Goal: Task Accomplishment & Management: Manage account settings

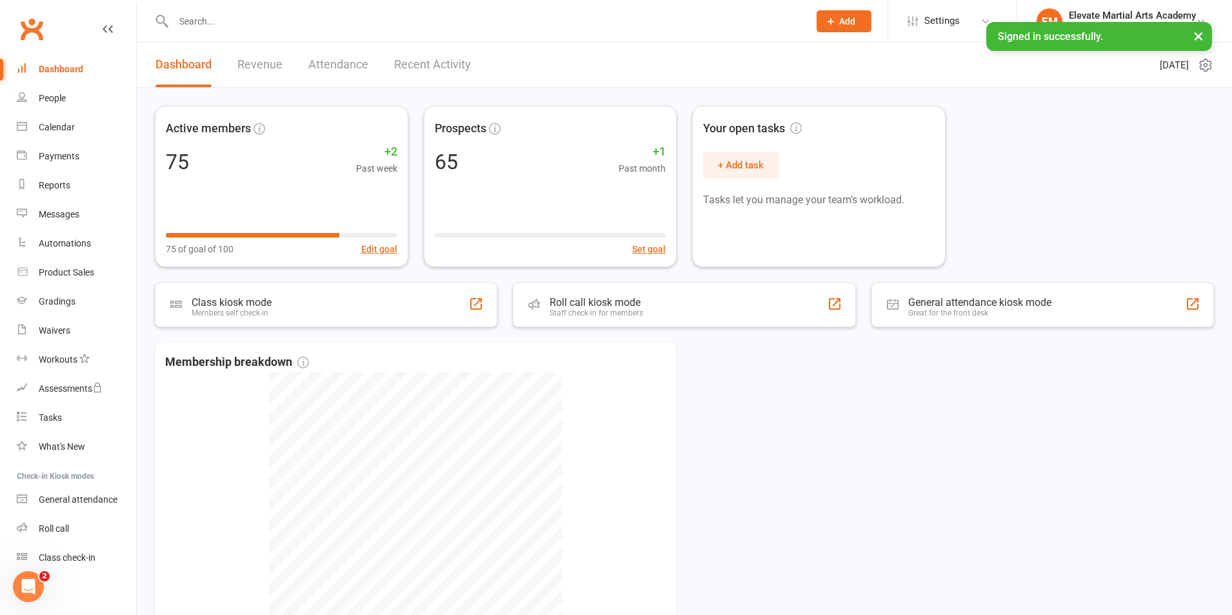
click at [399, 56] on link "Recent Activity" at bounding box center [432, 65] width 77 height 45
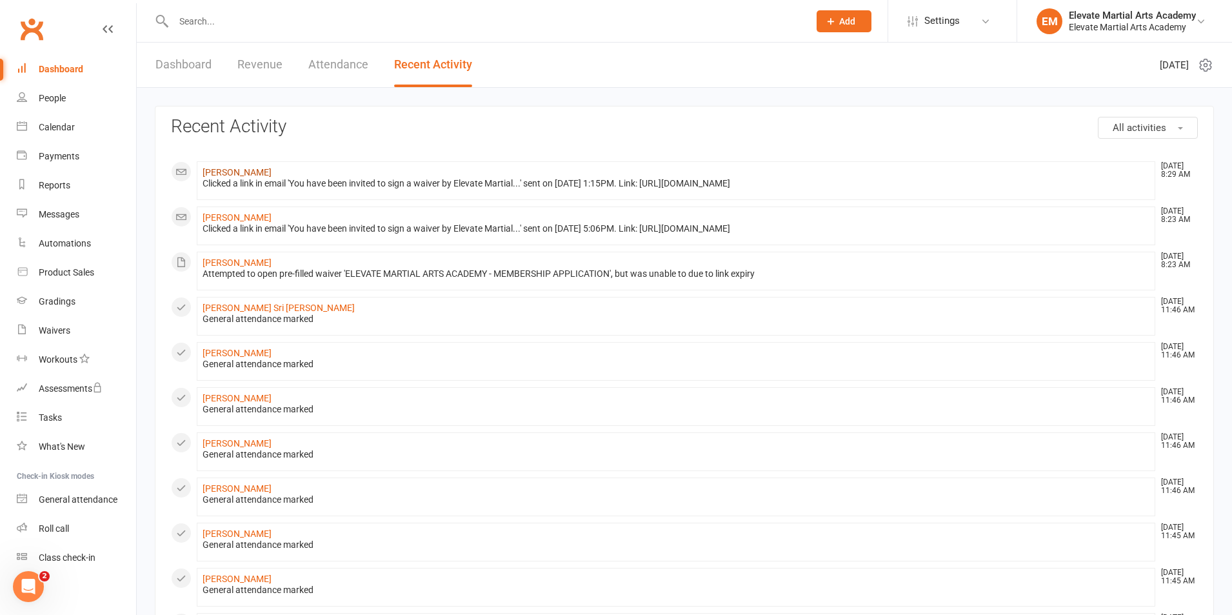
click at [251, 176] on link "[PERSON_NAME]" at bounding box center [237, 172] width 69 height 10
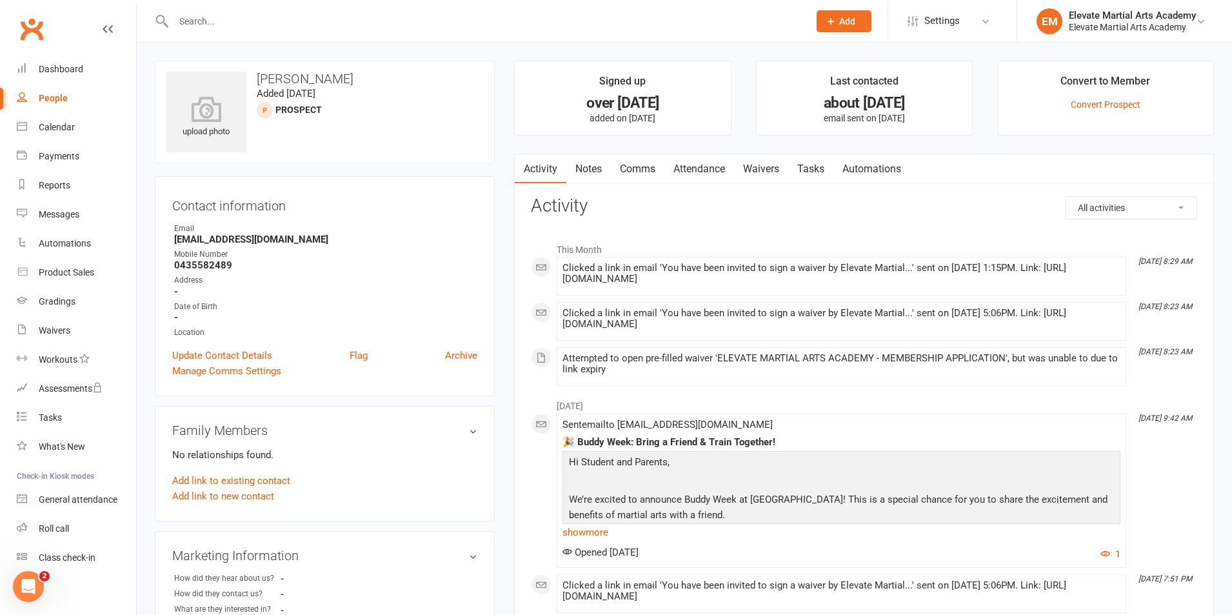
click at [767, 168] on link "Waivers" at bounding box center [761, 169] width 54 height 30
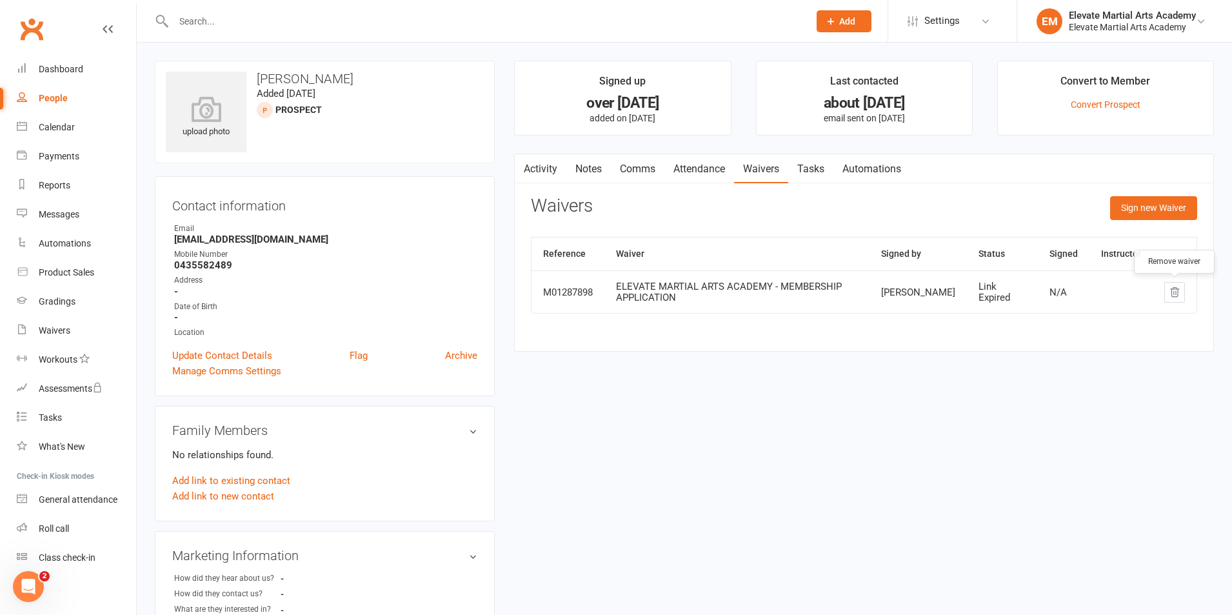
click at [1173, 296] on icon "button" at bounding box center [1175, 291] width 8 height 9
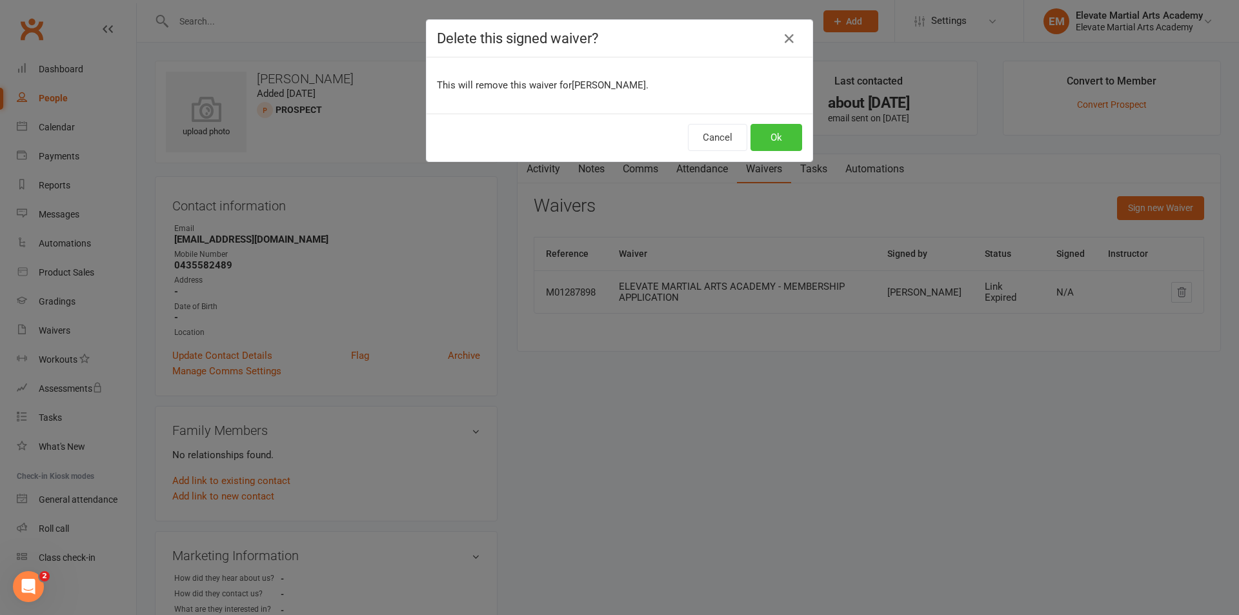
click at [792, 141] on button "Ok" at bounding box center [776, 137] width 52 height 27
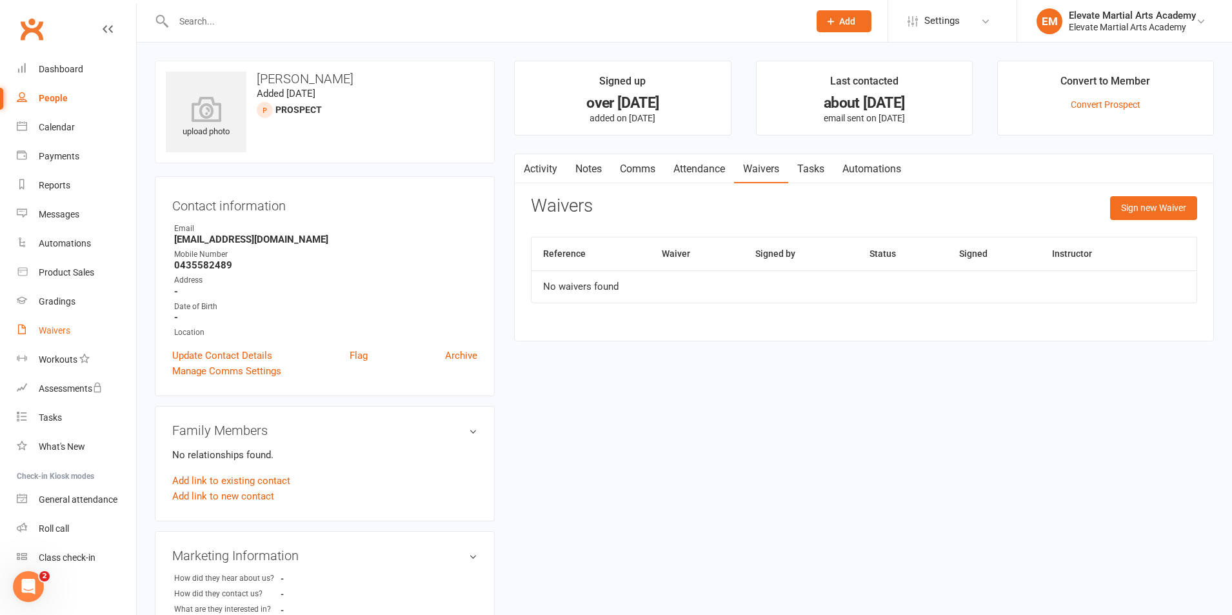
click at [63, 330] on div "Waivers" at bounding box center [55, 330] width 32 height 10
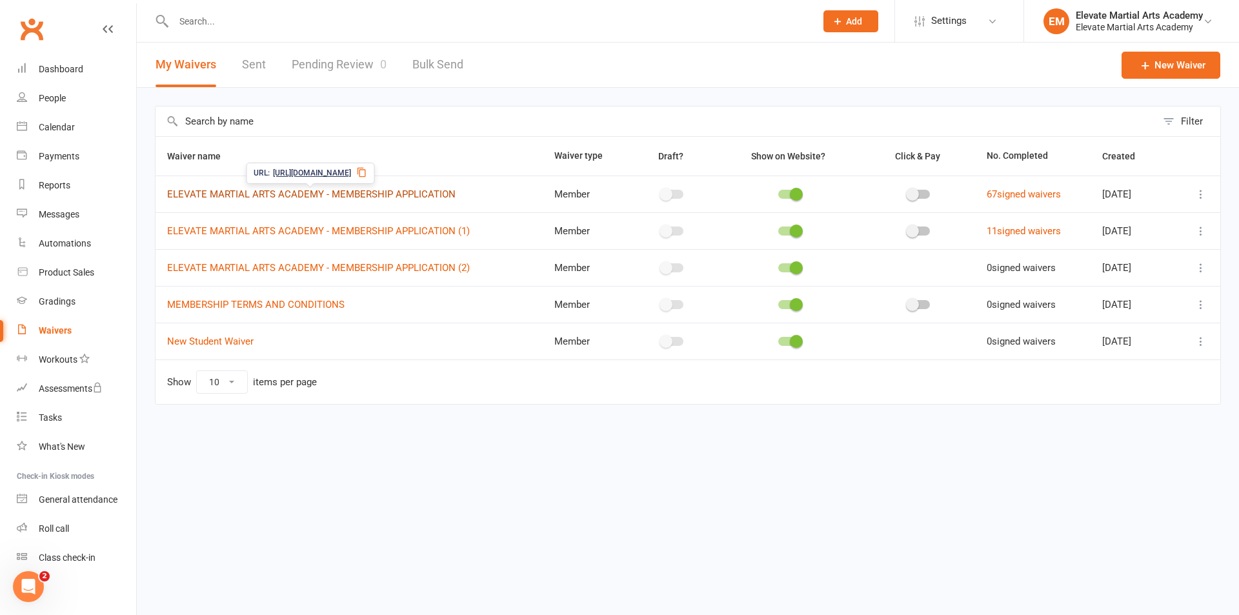
click at [225, 195] on link "ELEVATE MARTIAL ARTS ACADEMY - MEMBERSHIP APPLICATION" at bounding box center [311, 194] width 288 height 12
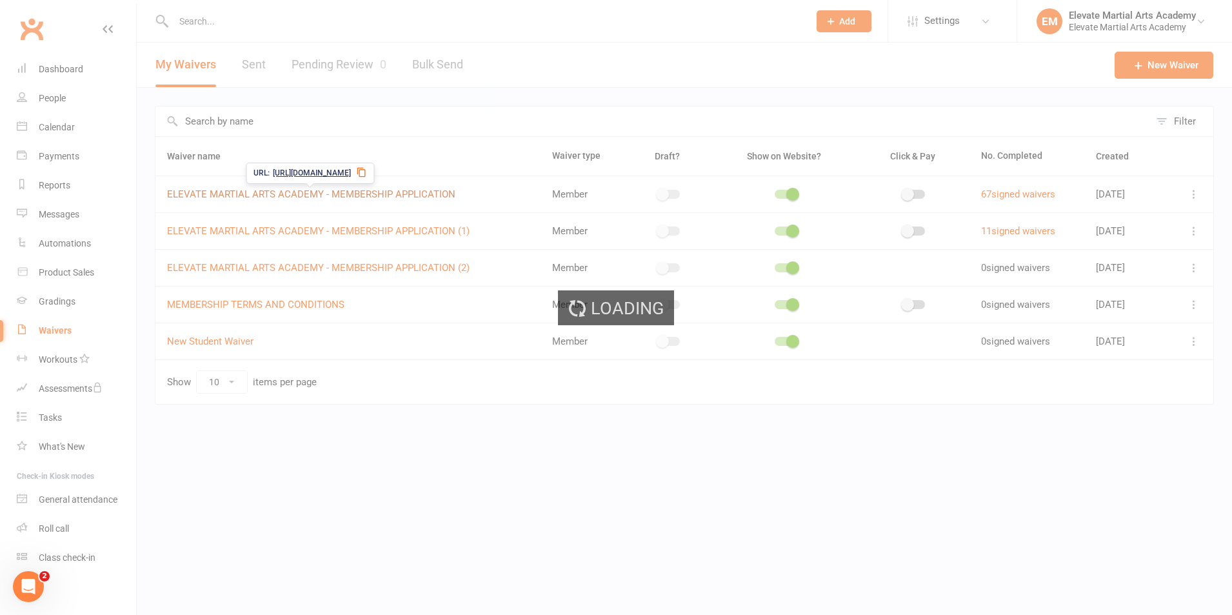
select select "applies_to_all_signees"
select select "copy_answers_for_primary_signee"
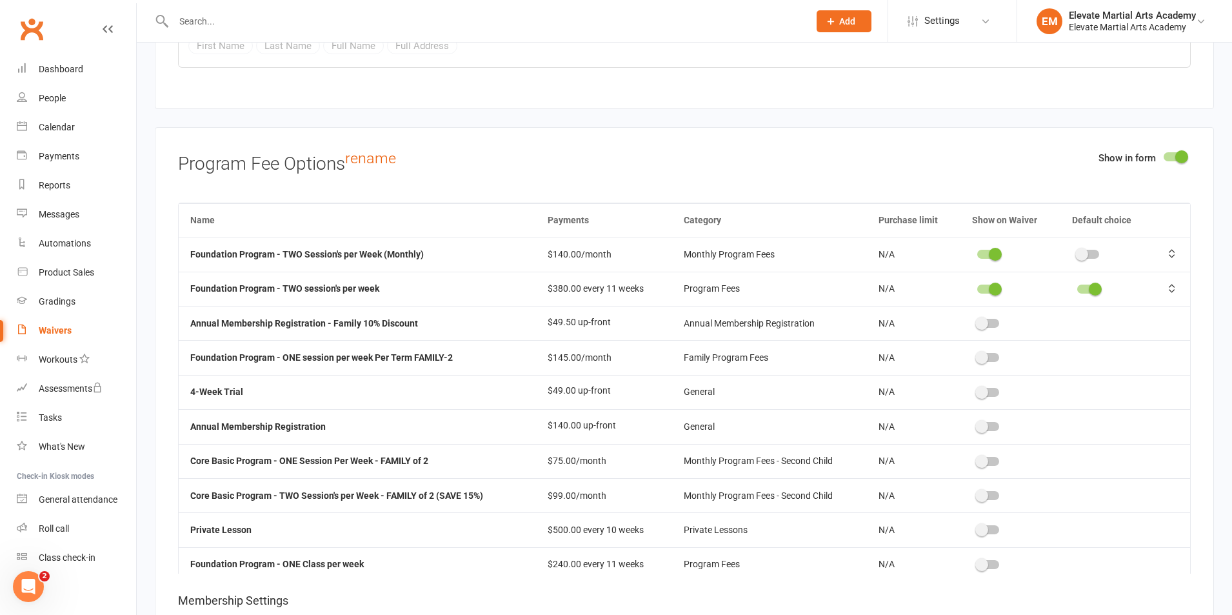
scroll to position [4065, 0]
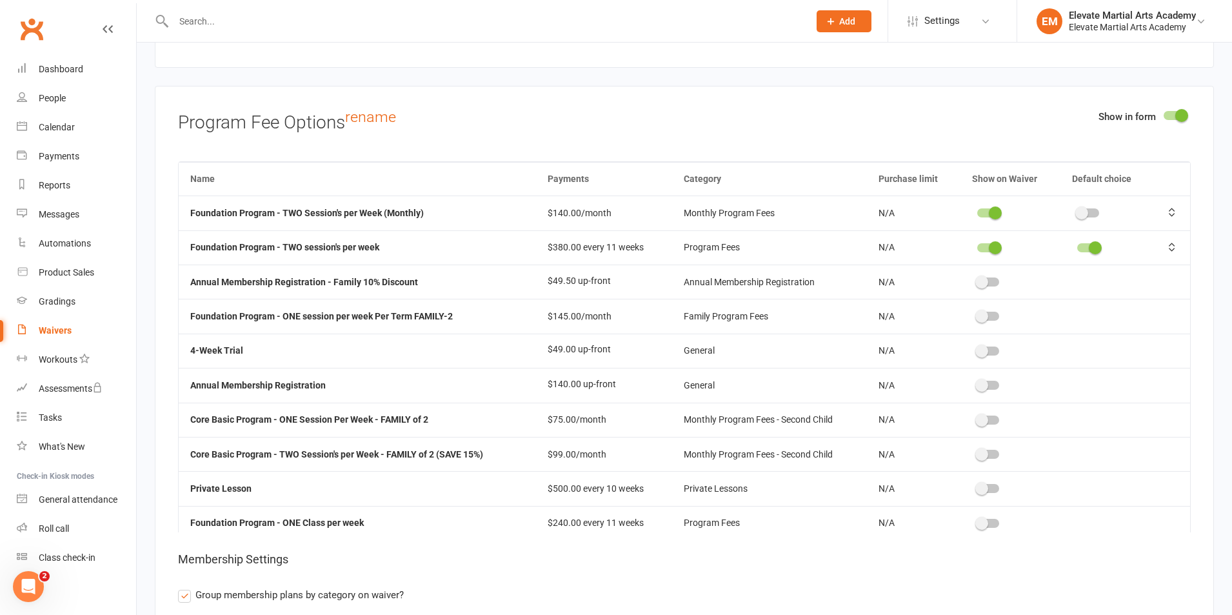
drag, startPoint x: 978, startPoint y: 530, endPoint x: 987, endPoint y: 532, distance: 9.1
click at [978, 530] on span at bounding box center [982, 523] width 13 height 13
click at [978, 521] on input "checkbox" at bounding box center [978, 521] width 0 height 0
click at [991, 219] on span at bounding box center [995, 212] width 13 height 13
click at [978, 211] on input "checkbox" at bounding box center [978, 211] width 0 height 0
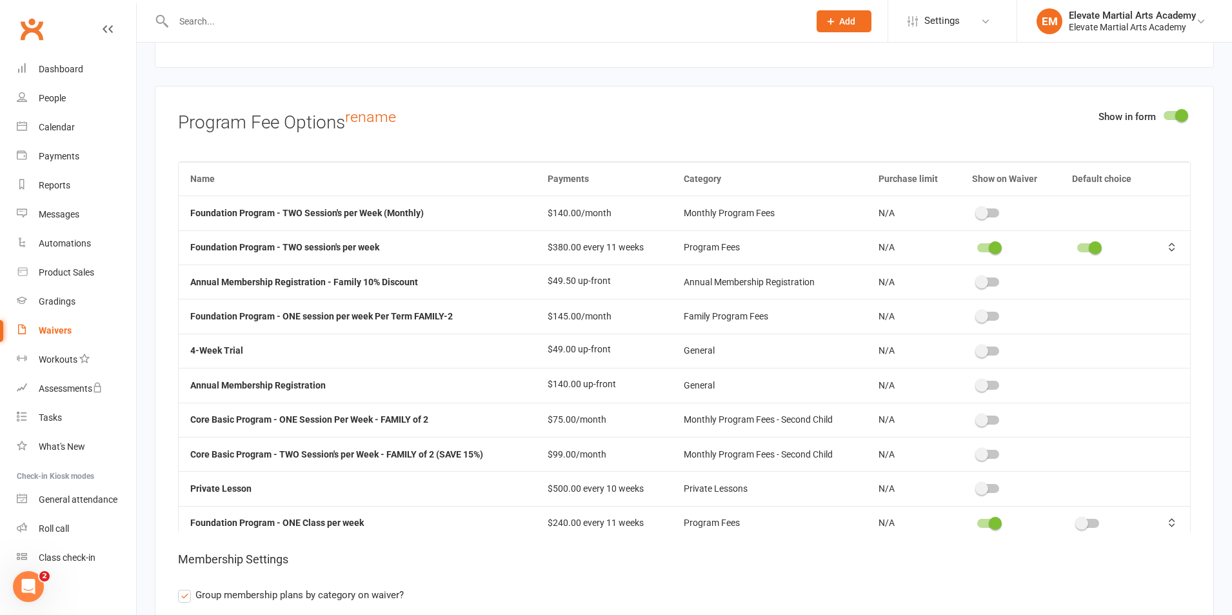
click at [990, 252] on span at bounding box center [995, 247] width 13 height 13
click at [978, 246] on input "checkbox" at bounding box center [978, 246] width 0 height 0
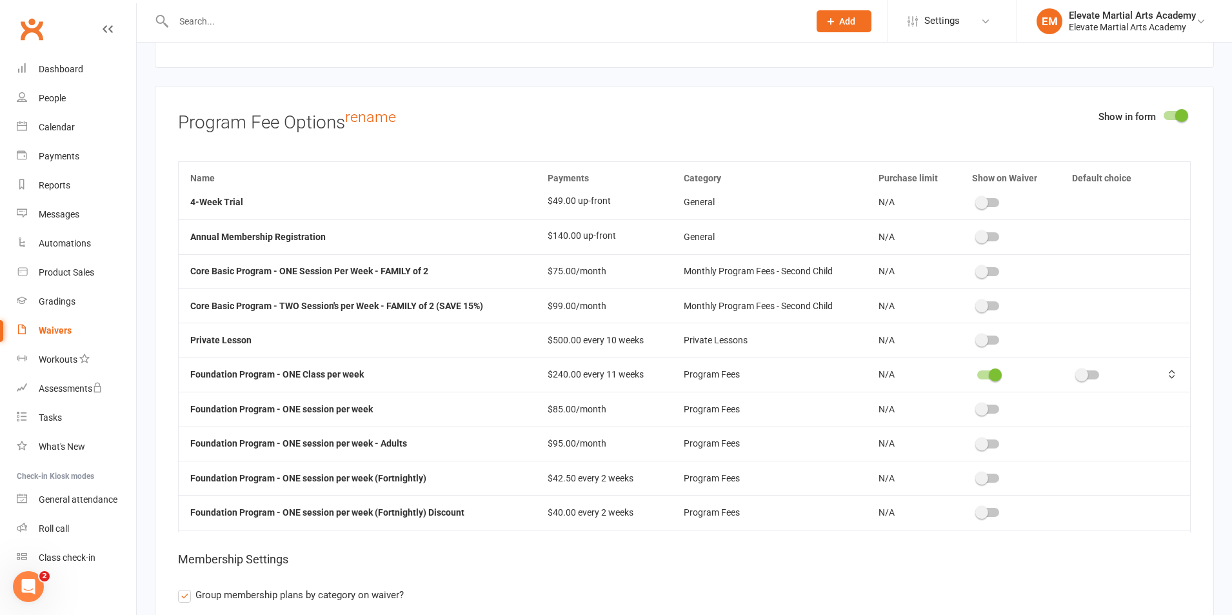
scroll to position [150, 0]
click at [980, 414] on span at bounding box center [982, 407] width 13 height 13
click at [978, 405] on input "checkbox" at bounding box center [978, 405] width 0 height 0
click at [1080, 379] on span at bounding box center [1082, 373] width 13 height 13
click at [1078, 371] on input "checkbox" at bounding box center [1078, 371] width 0 height 0
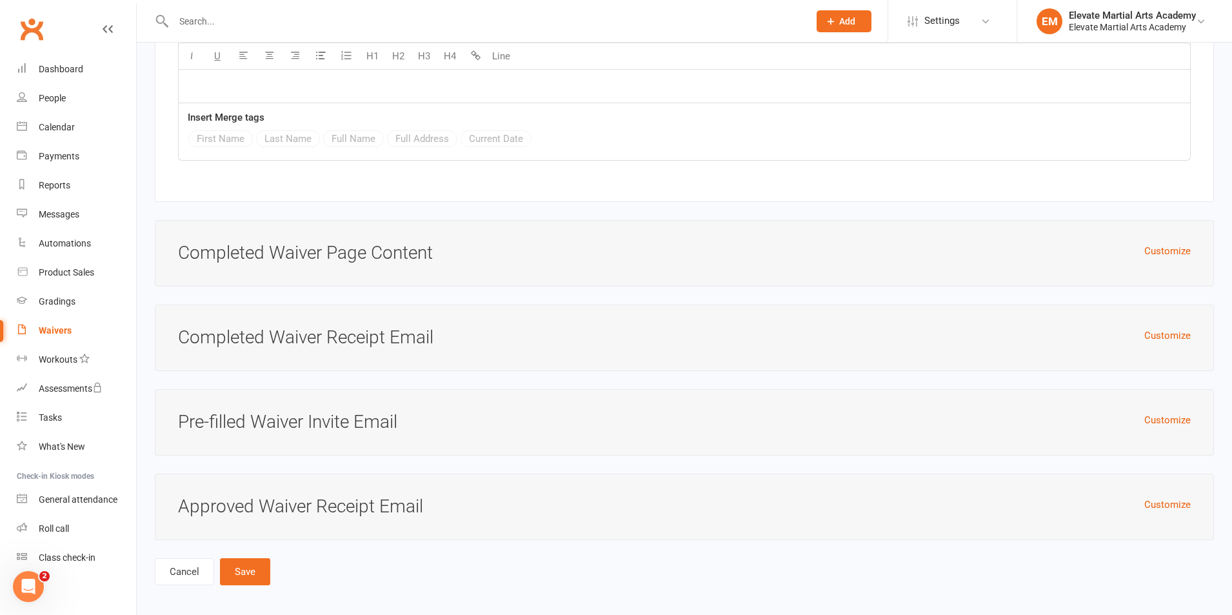
scroll to position [5722, 0]
click at [236, 570] on button "Save" at bounding box center [245, 569] width 50 height 27
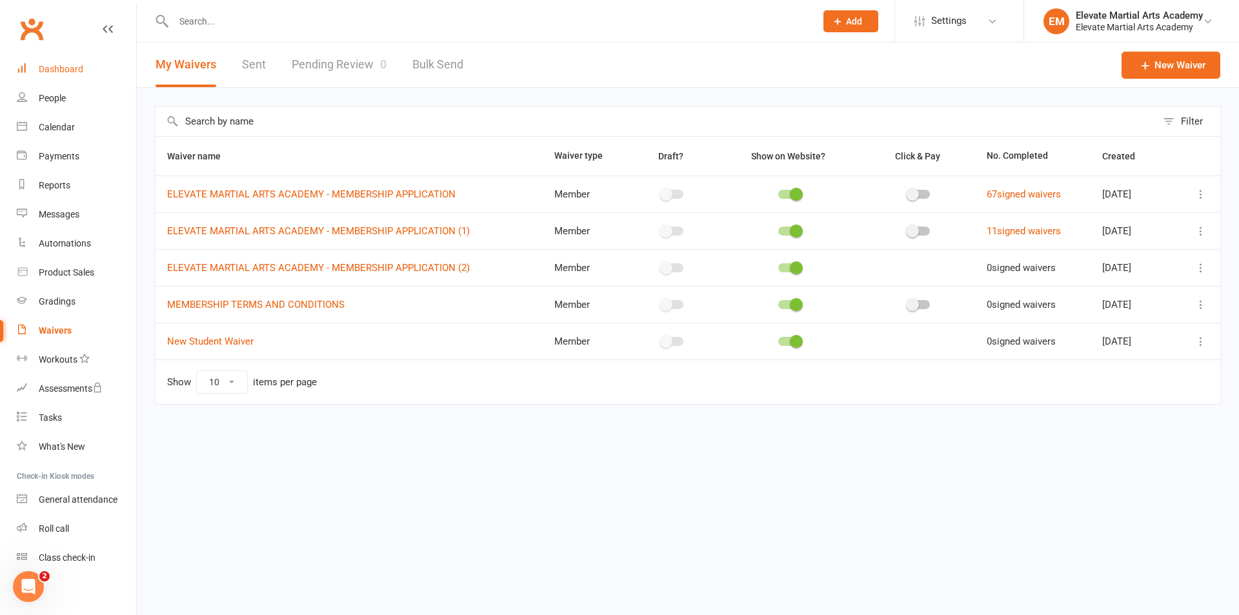
click at [61, 71] on div "Dashboard" at bounding box center [61, 69] width 45 height 10
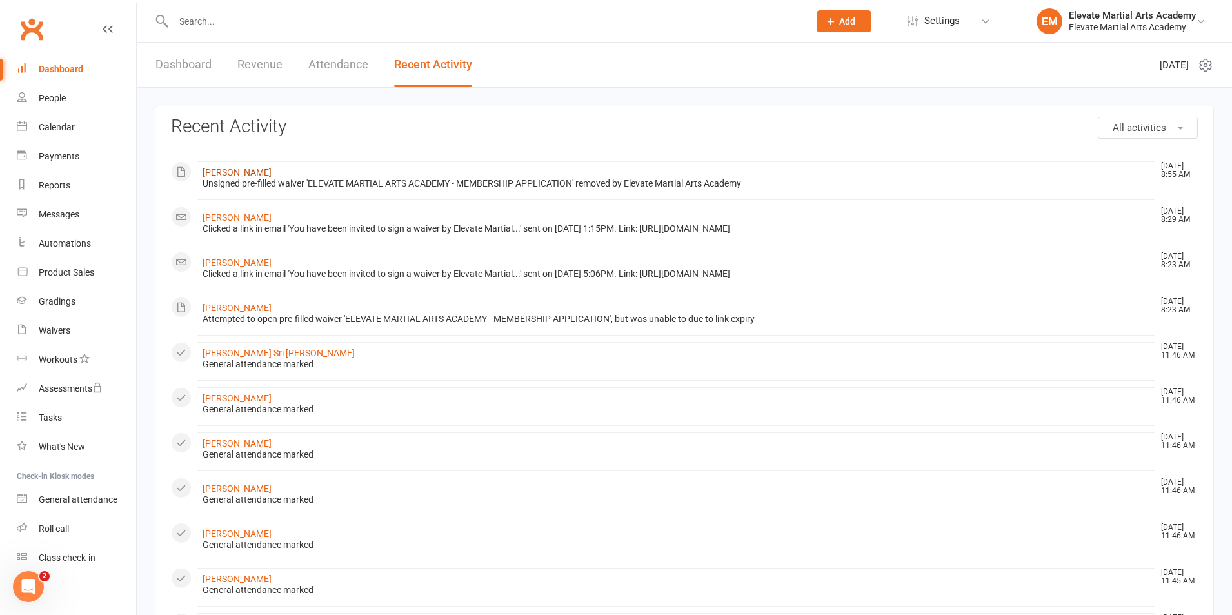
click at [245, 170] on link "[PERSON_NAME]" at bounding box center [237, 172] width 69 height 10
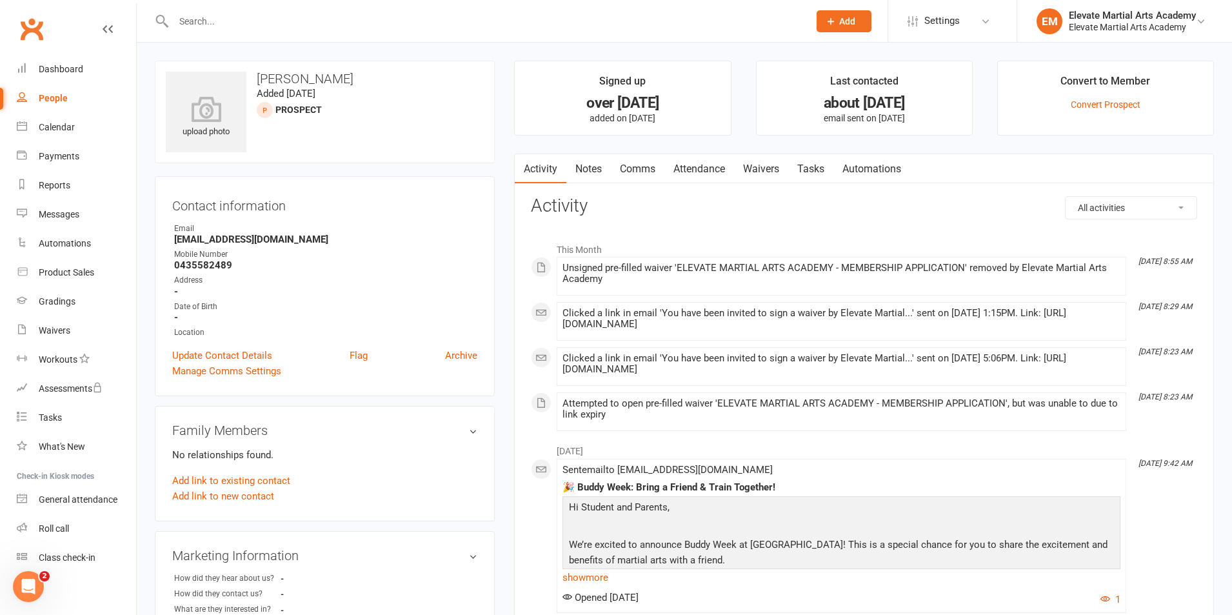
click at [756, 166] on link "Waivers" at bounding box center [761, 169] width 54 height 30
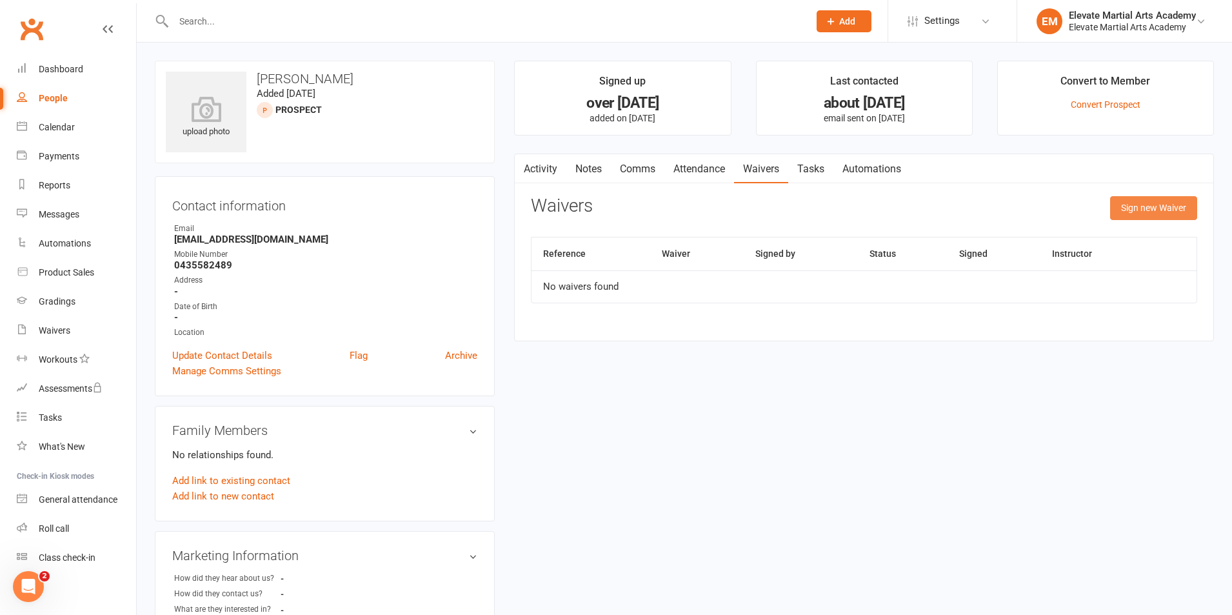
click at [1136, 209] on button "Sign new Waiver" at bounding box center [1154, 207] width 87 height 23
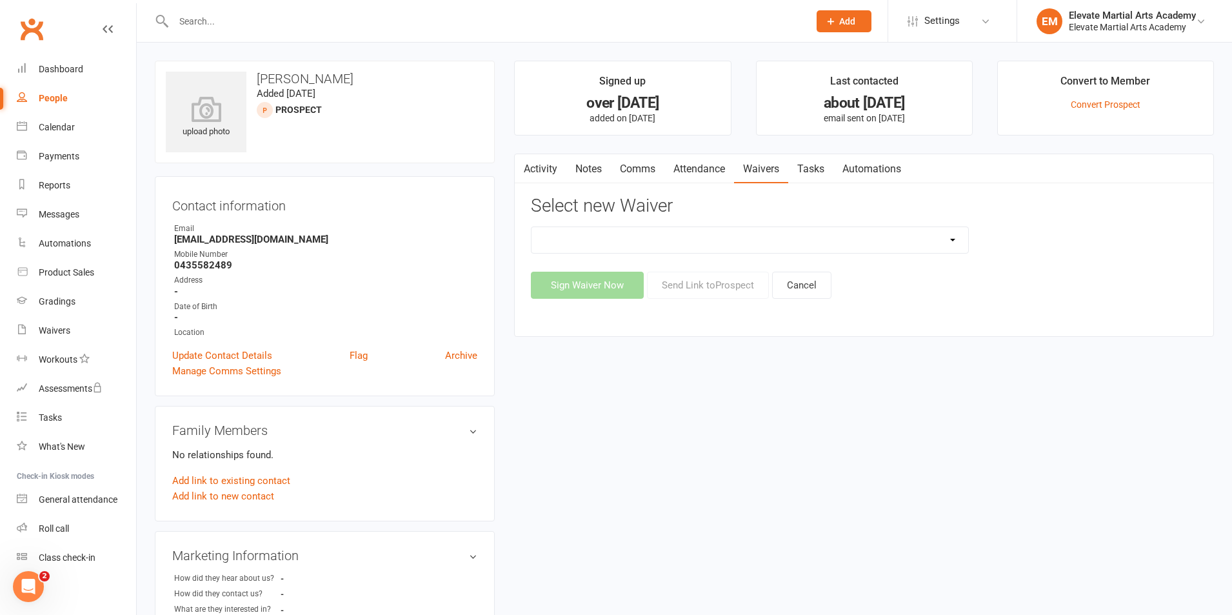
click at [949, 239] on select "ELEVATE MARTIAL ARTS ACADEMY - MEMBERSHIP APPLICATION ELEVATE MARTIAL ARTS ACAD…" at bounding box center [750, 240] width 436 height 26
select select "9393"
click at [532, 227] on select "ELEVATE MARTIAL ARTS ACADEMY - MEMBERSHIP APPLICATION ELEVATE MARTIAL ARTS ACAD…" at bounding box center [750, 240] width 436 height 26
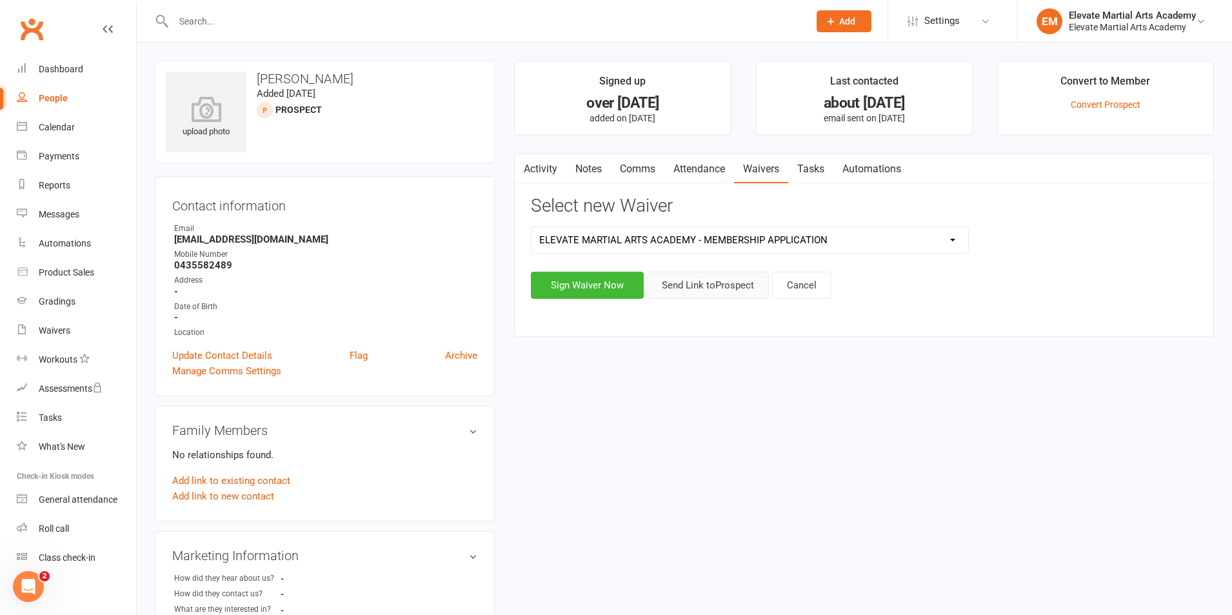
click at [712, 285] on button "Send Link to Prospect" at bounding box center [708, 285] width 122 height 27
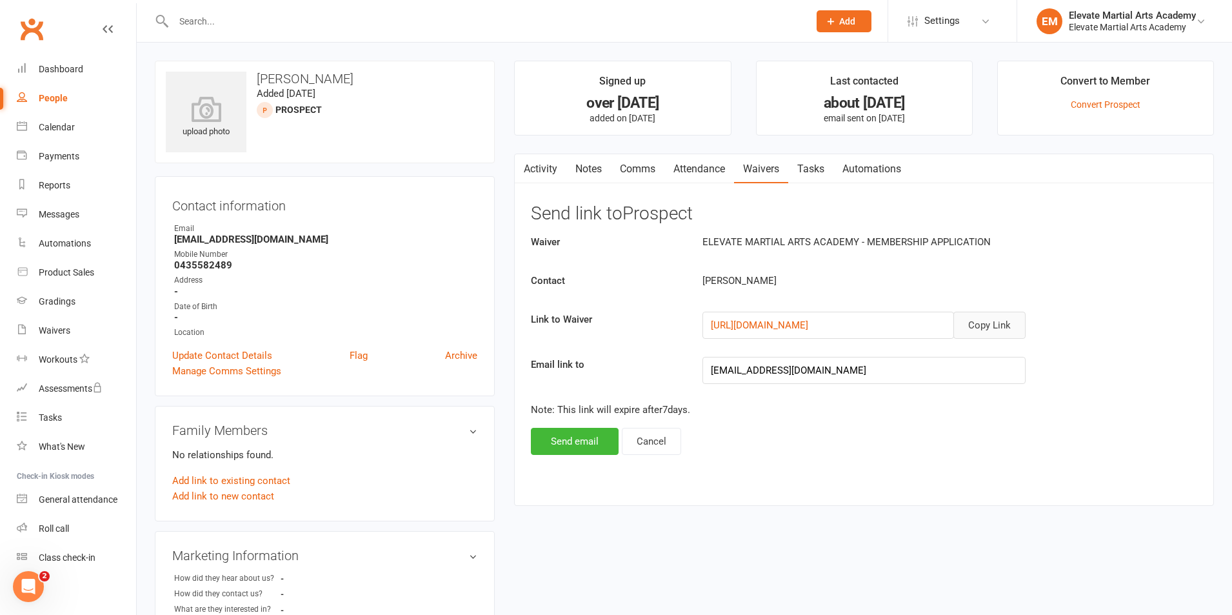
click at [1004, 325] on button "Copy Link" at bounding box center [990, 325] width 72 height 27
click at [579, 440] on button "Send email" at bounding box center [575, 441] width 88 height 27
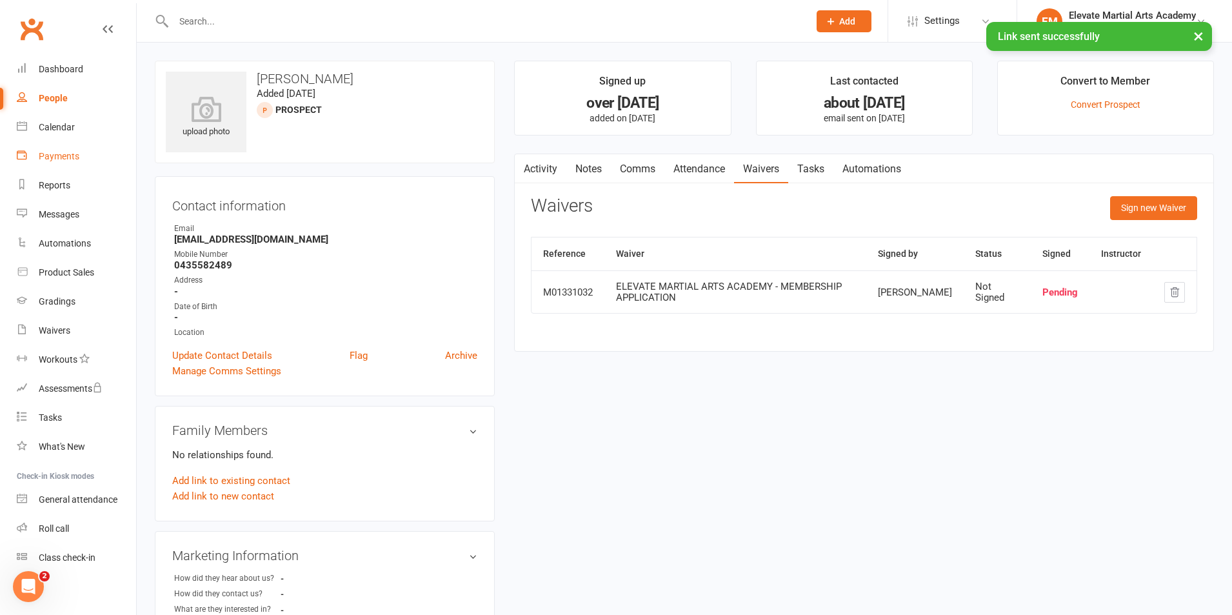
click at [58, 158] on div "Payments" at bounding box center [59, 156] width 41 height 10
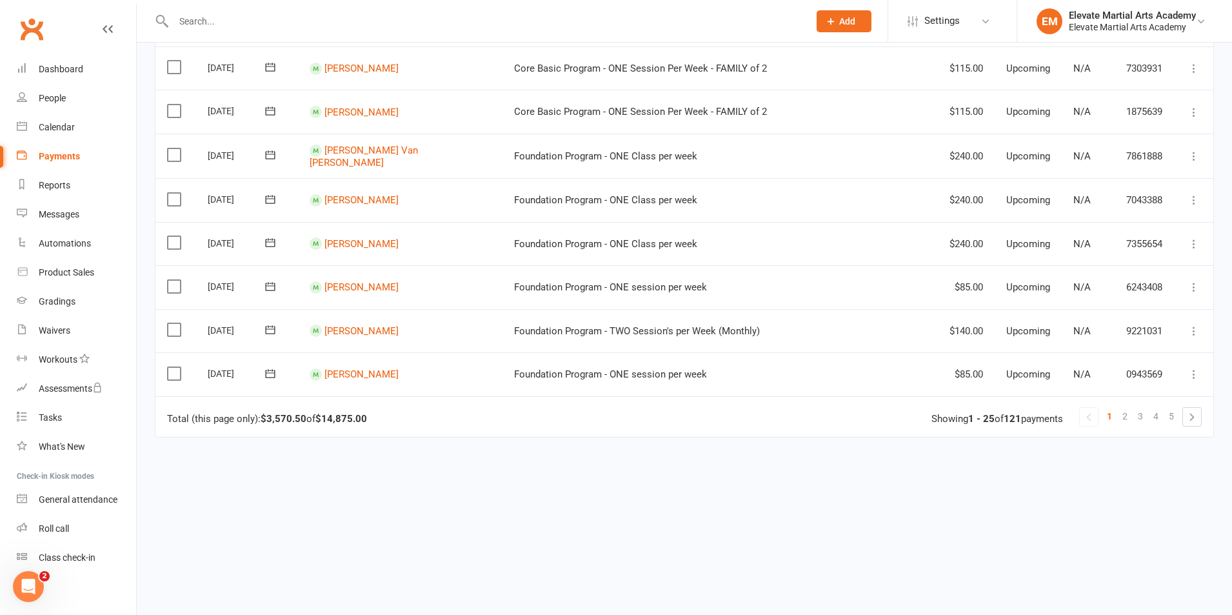
scroll to position [903, 0]
click at [1124, 417] on span "2" at bounding box center [1125, 414] width 5 height 18
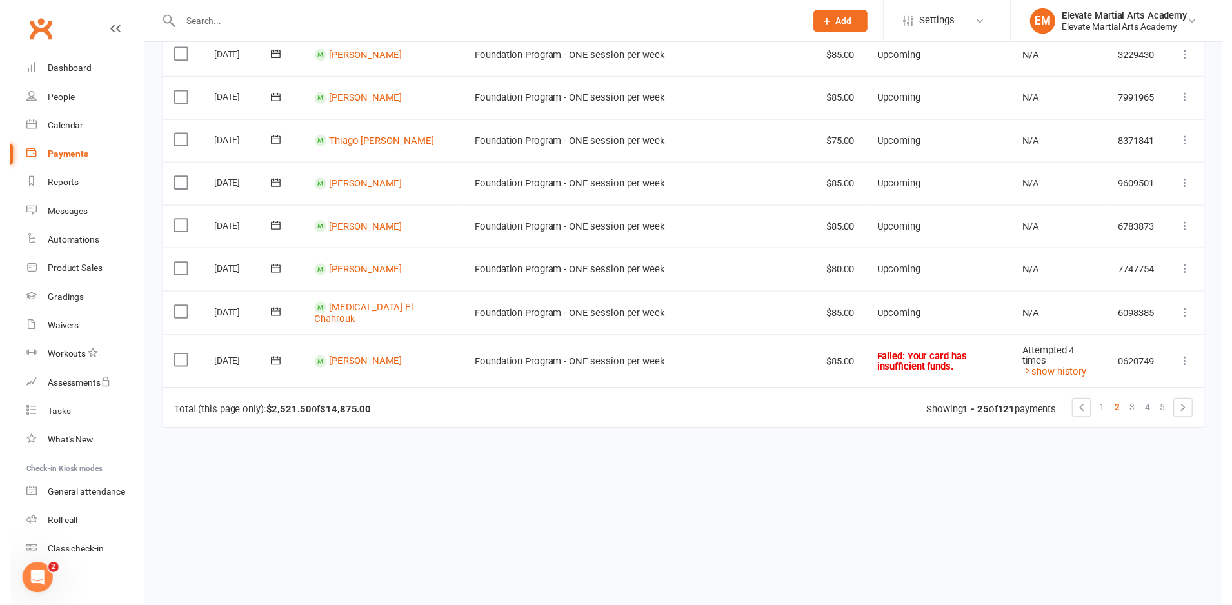
scroll to position [921, 0]
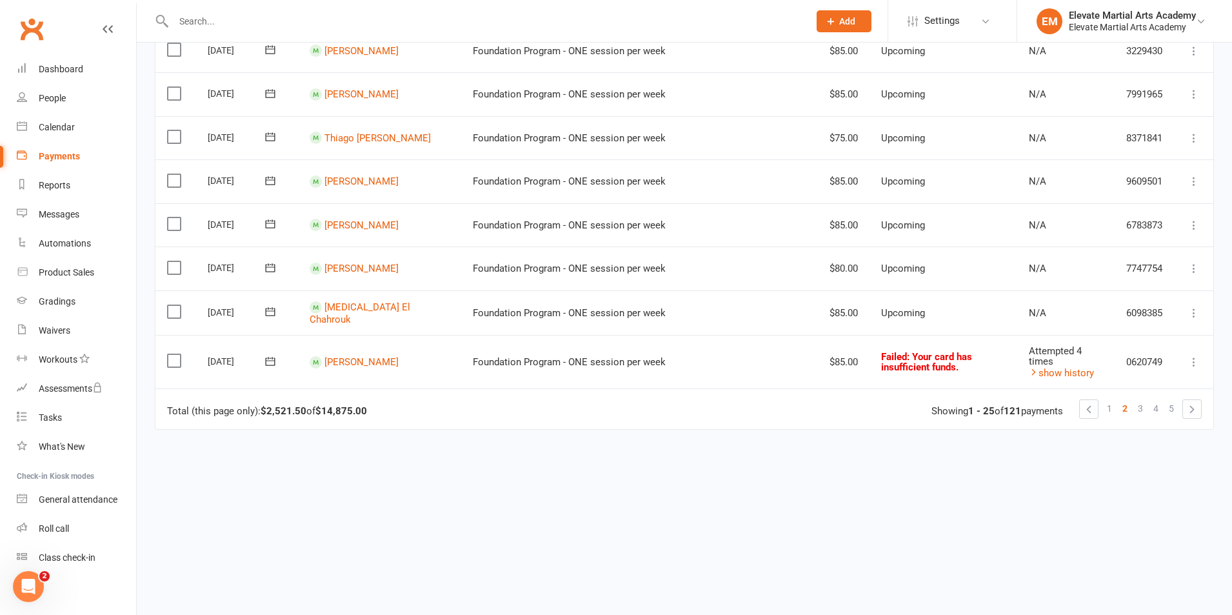
click at [272, 359] on icon at bounding box center [270, 361] width 13 height 13
click at [290, 512] on span "18" at bounding box center [288, 513] width 10 height 10
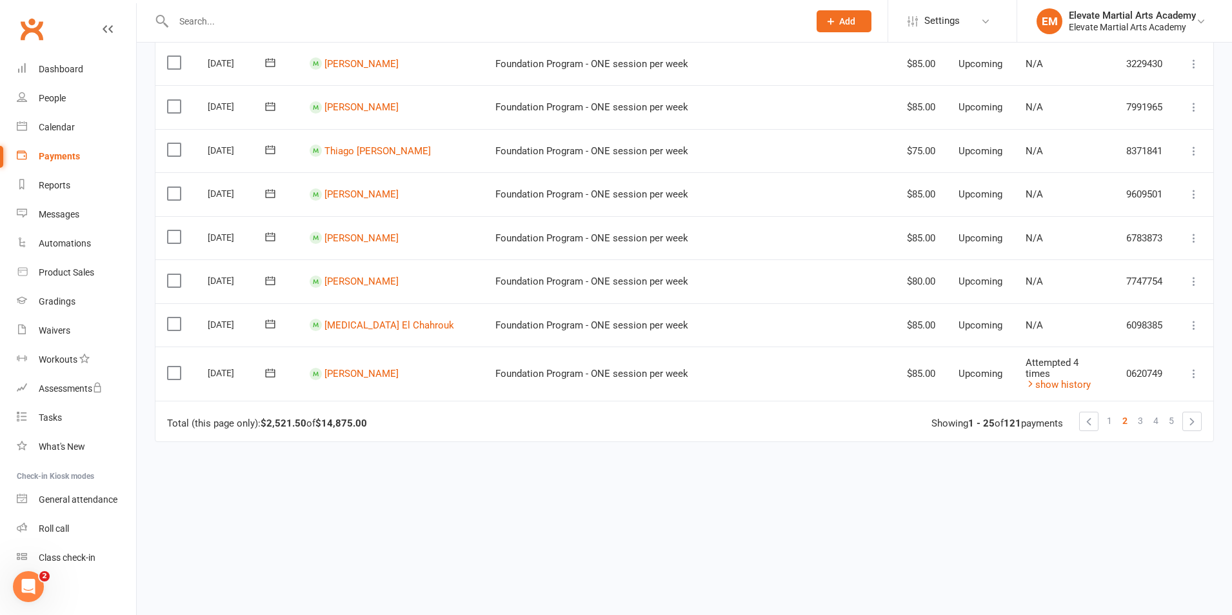
scroll to position [908, 0]
click at [1139, 411] on span "3" at bounding box center [1140, 420] width 5 height 18
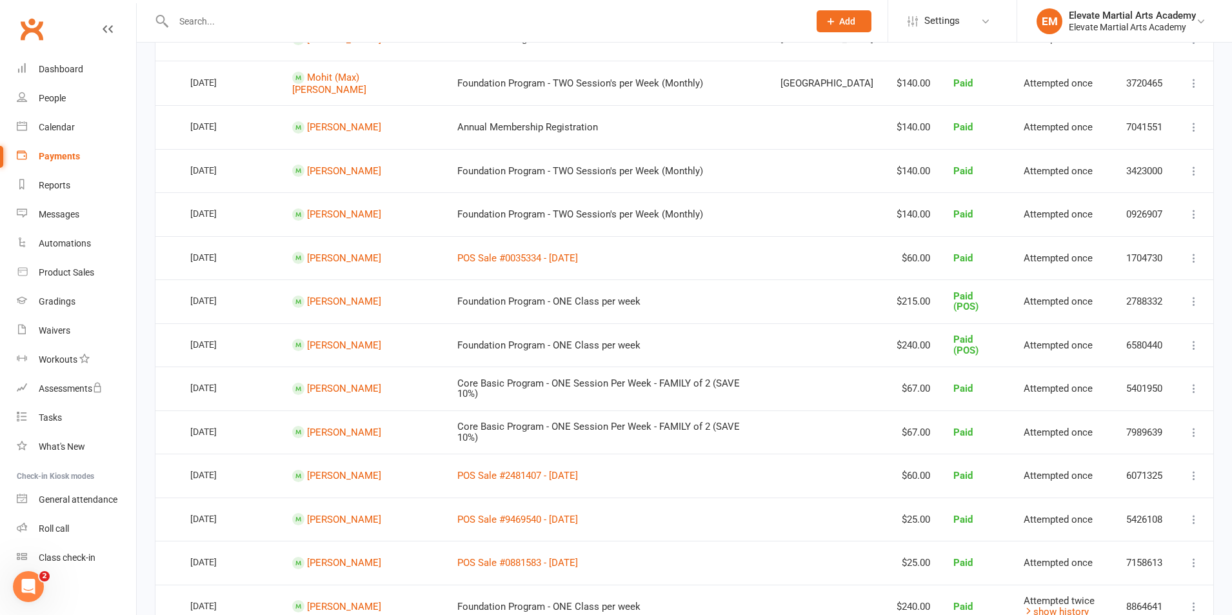
scroll to position [301, 0]
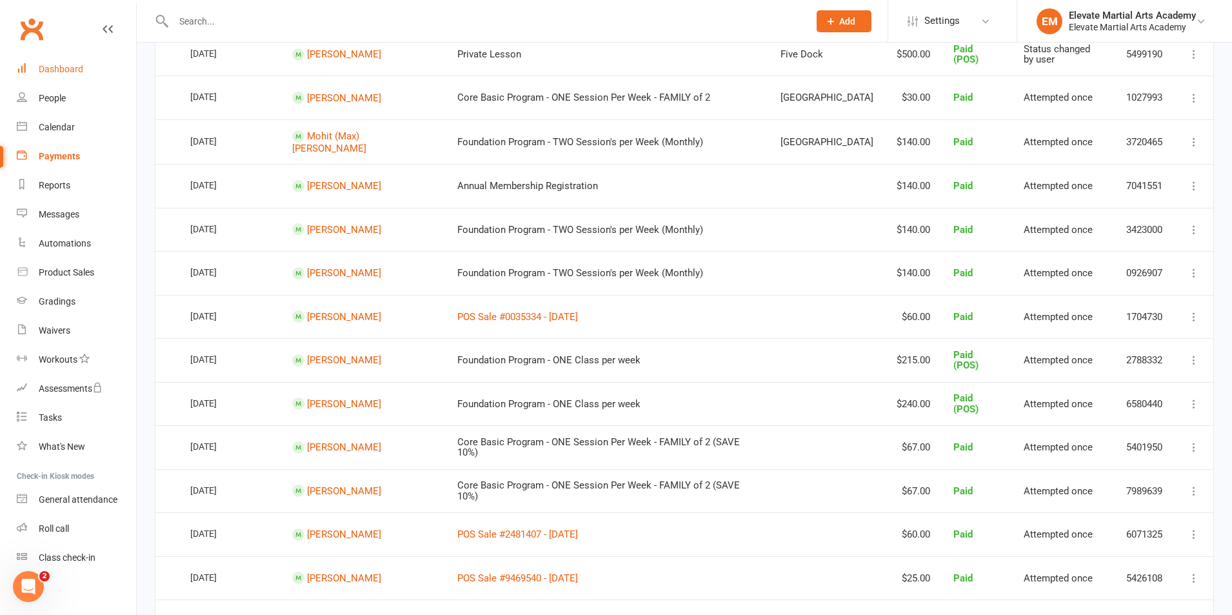
click at [74, 74] on div "Dashboard" at bounding box center [61, 69] width 45 height 10
